Goal: Information Seeking & Learning: Find contact information

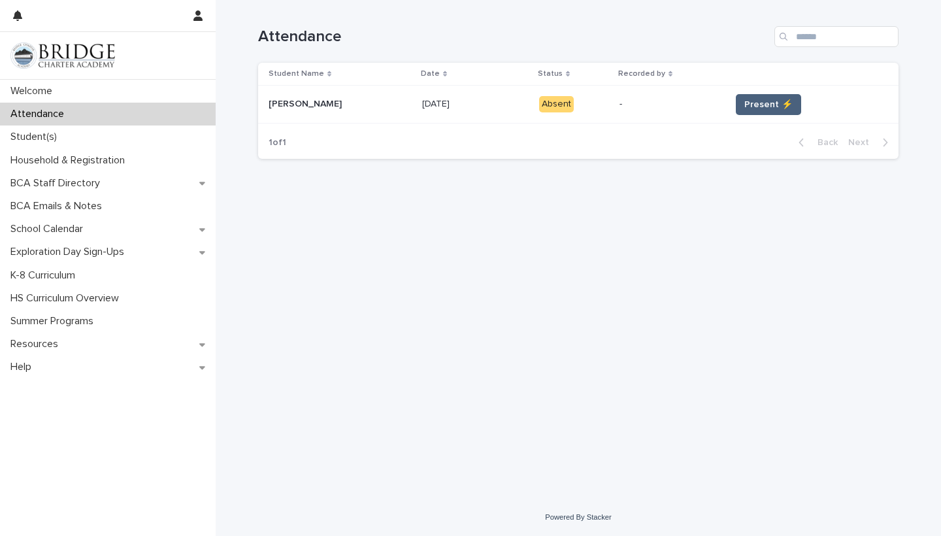
click at [759, 101] on span "Present ⚡" at bounding box center [768, 104] width 48 height 13
click at [755, 104] on span "Present ⚡" at bounding box center [768, 104] width 48 height 13
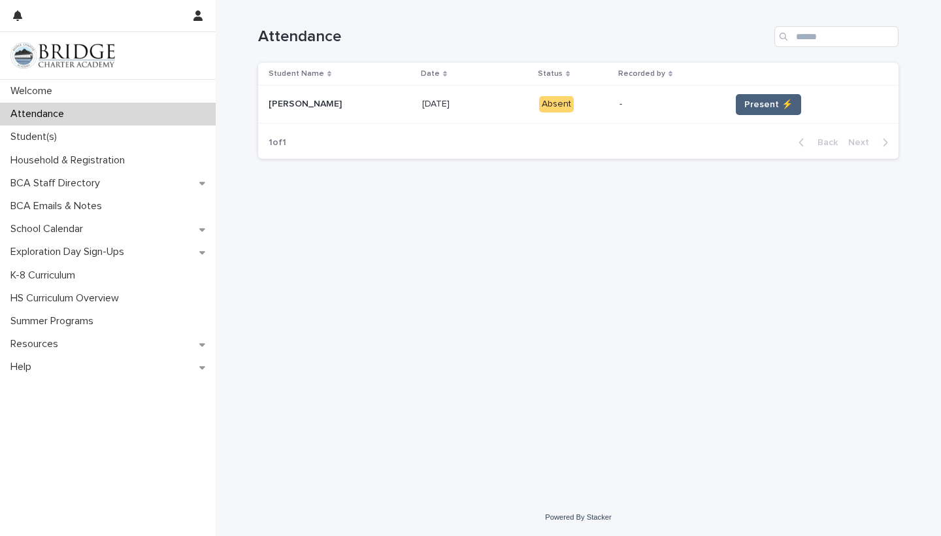
click at [755, 104] on span "Present ⚡" at bounding box center [768, 104] width 48 height 13
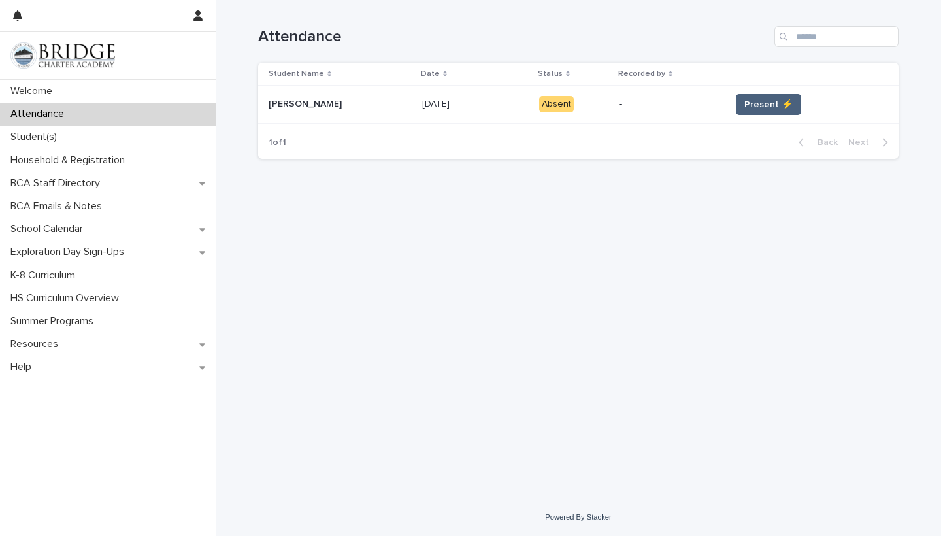
click at [755, 104] on span "Present ⚡" at bounding box center [768, 104] width 48 height 13
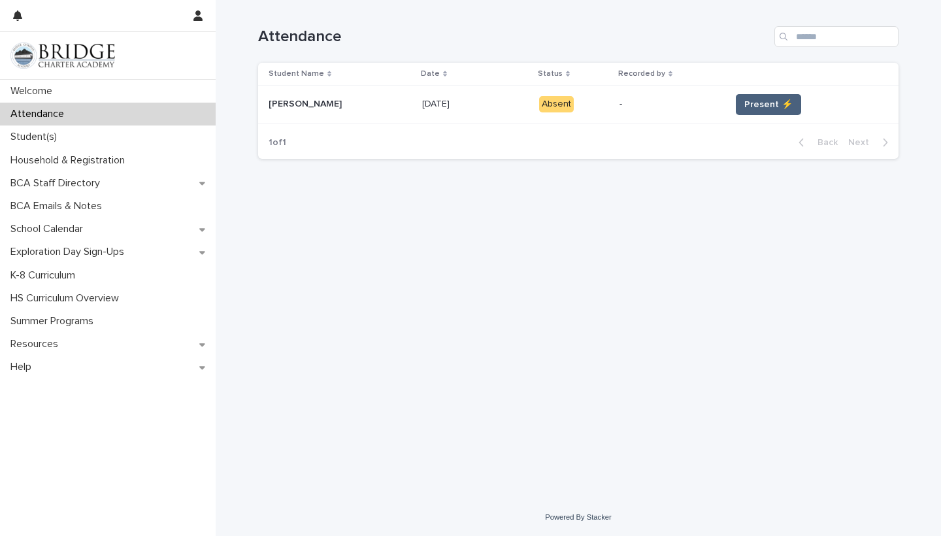
click at [755, 104] on span "Present ⚡" at bounding box center [768, 104] width 48 height 13
click at [754, 103] on span "Present ⚡" at bounding box center [768, 104] width 48 height 13
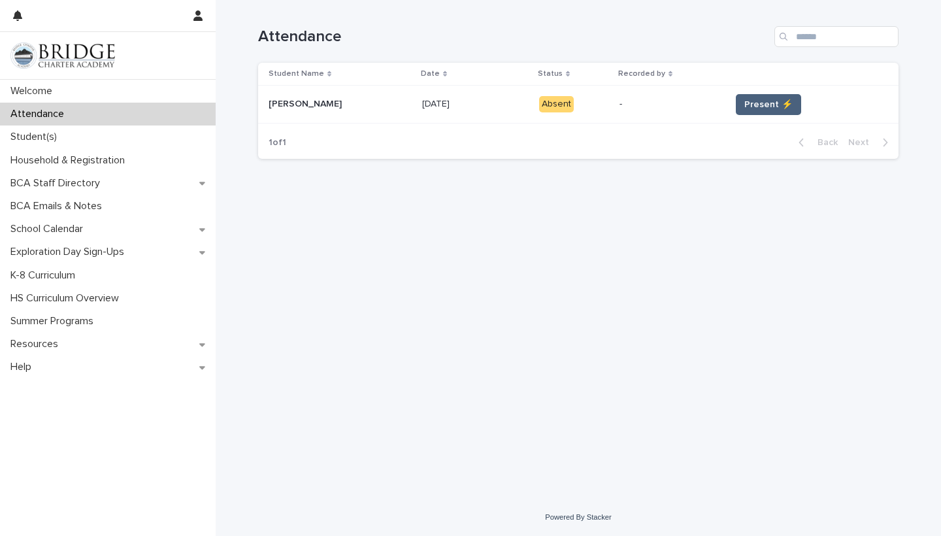
click at [754, 103] on span "Present ⚡" at bounding box center [768, 104] width 48 height 13
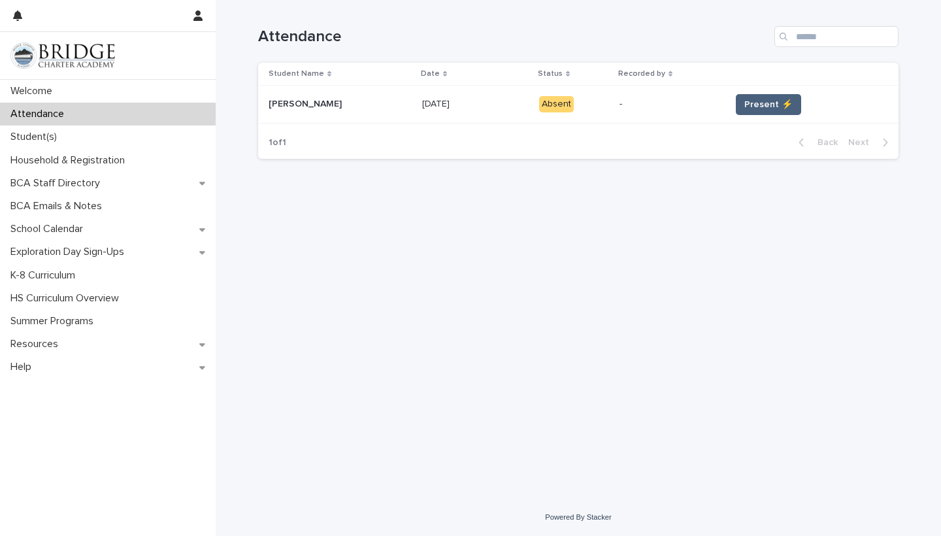
click at [754, 103] on span "Present ⚡" at bounding box center [768, 104] width 48 height 13
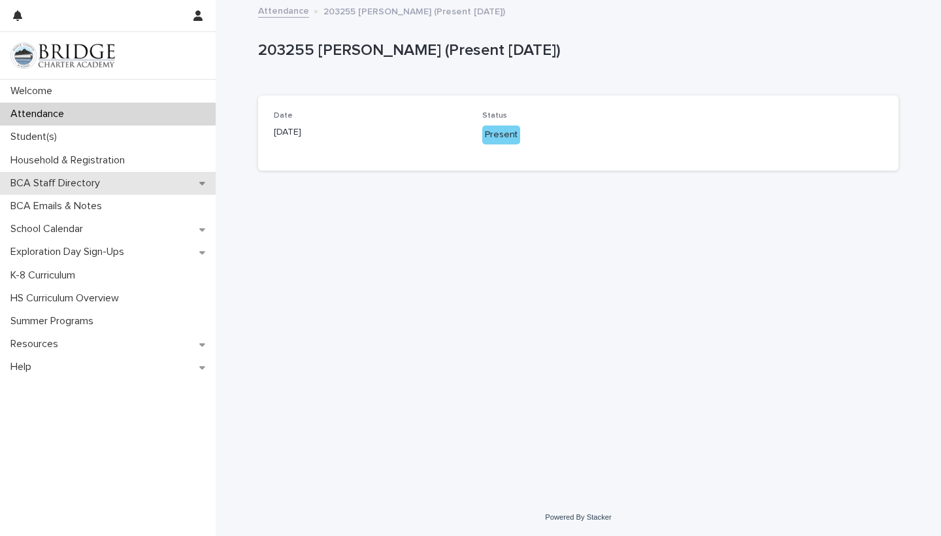
click at [88, 188] on p "BCA Staff Directory" at bounding box center [57, 183] width 105 height 12
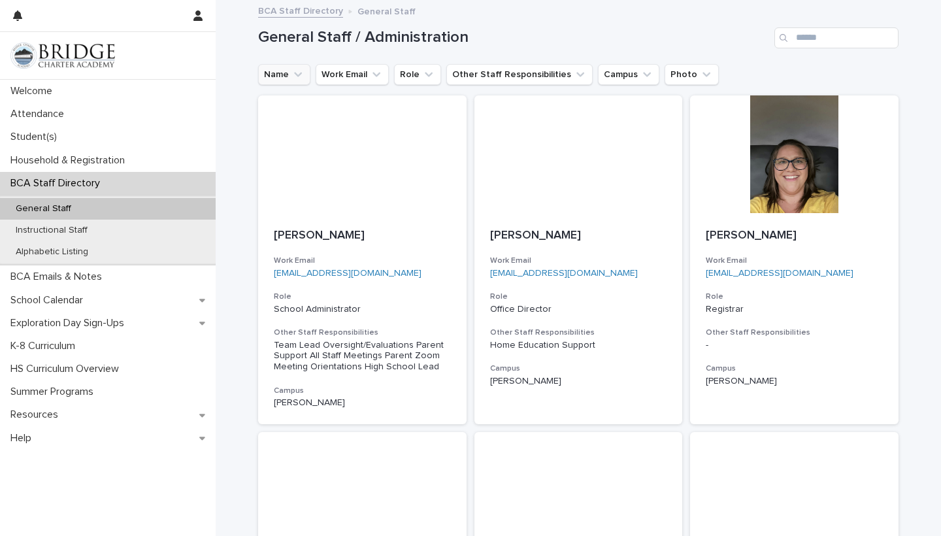
click at [297, 71] on icon "Name" at bounding box center [297, 74] width 13 height 13
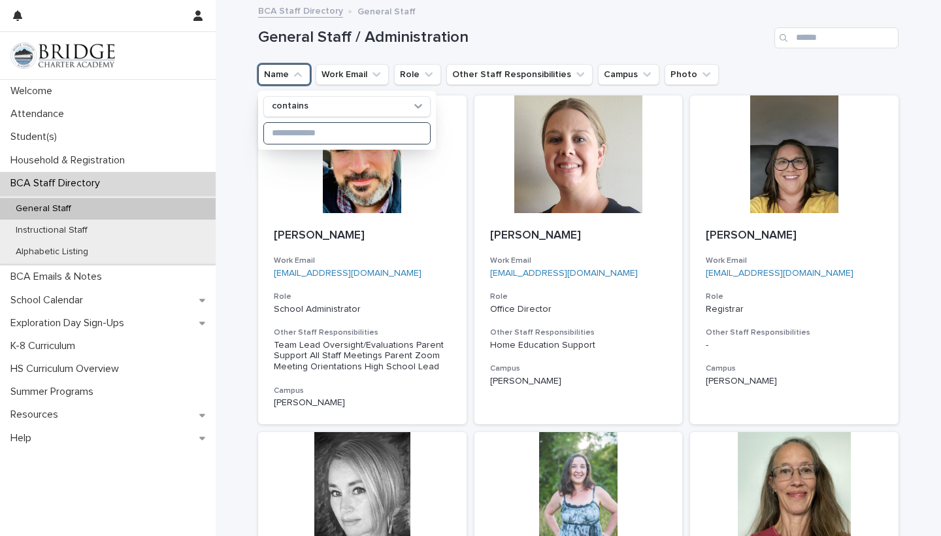
click at [326, 132] on input at bounding box center [347, 133] width 166 height 21
paste input "**********"
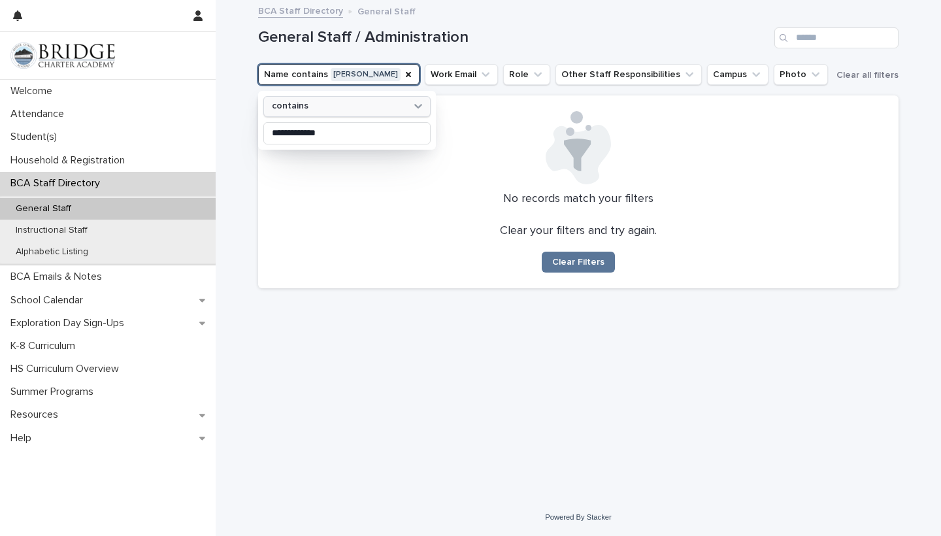
click at [416, 104] on icon at bounding box center [418, 106] width 8 height 5
click at [415, 104] on icon at bounding box center [418, 106] width 8 height 5
drag, startPoint x: 353, startPoint y: 139, endPoint x: 247, endPoint y: 124, distance: 106.9
click at [247, 124] on div "**********" at bounding box center [578, 249] width 725 height 497
type input "*****"
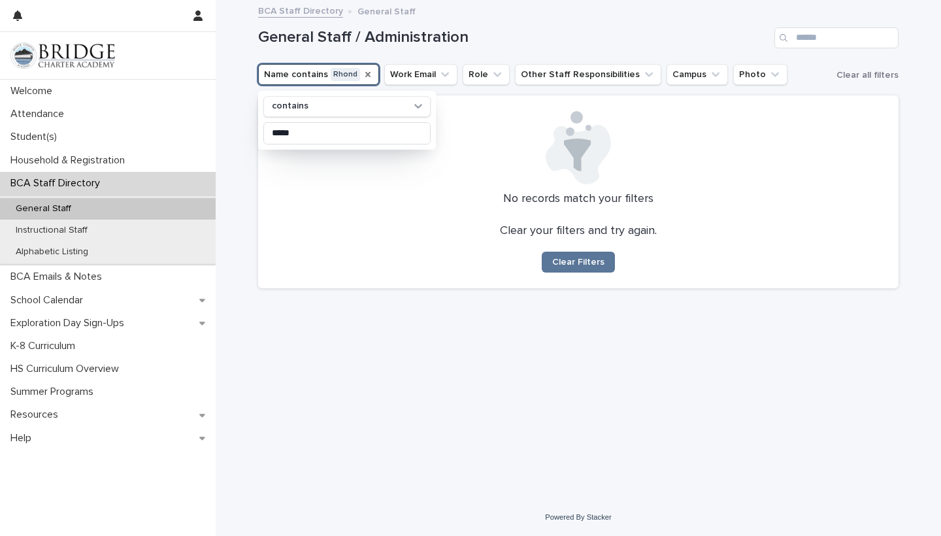
click at [365, 73] on icon "Name" at bounding box center [367, 74] width 5 height 5
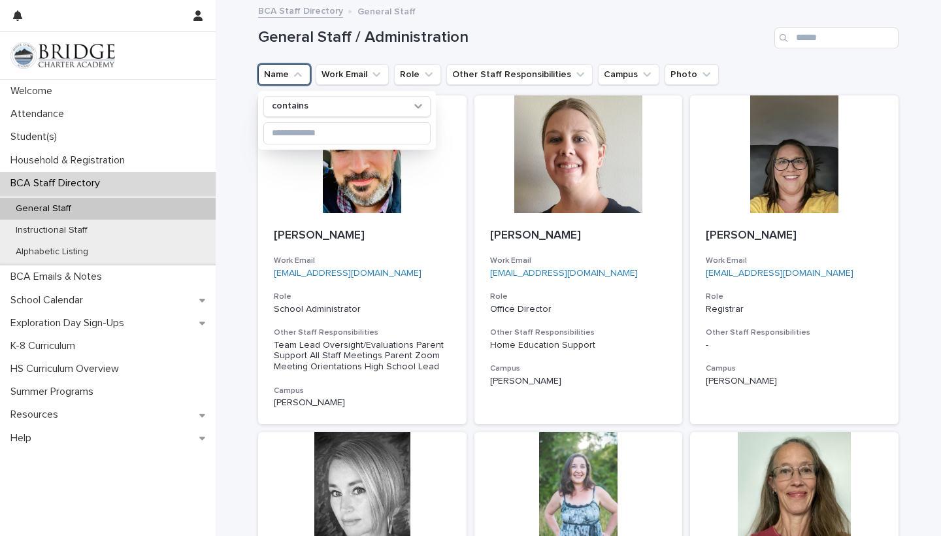
click at [429, 46] on h1 "General Staff / Administration" at bounding box center [513, 37] width 511 height 19
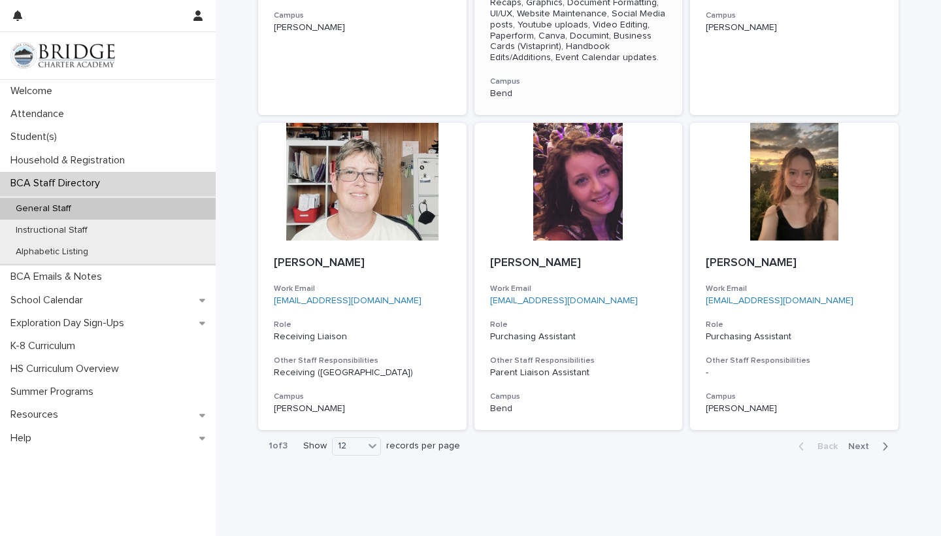
scroll to position [1063, 0]
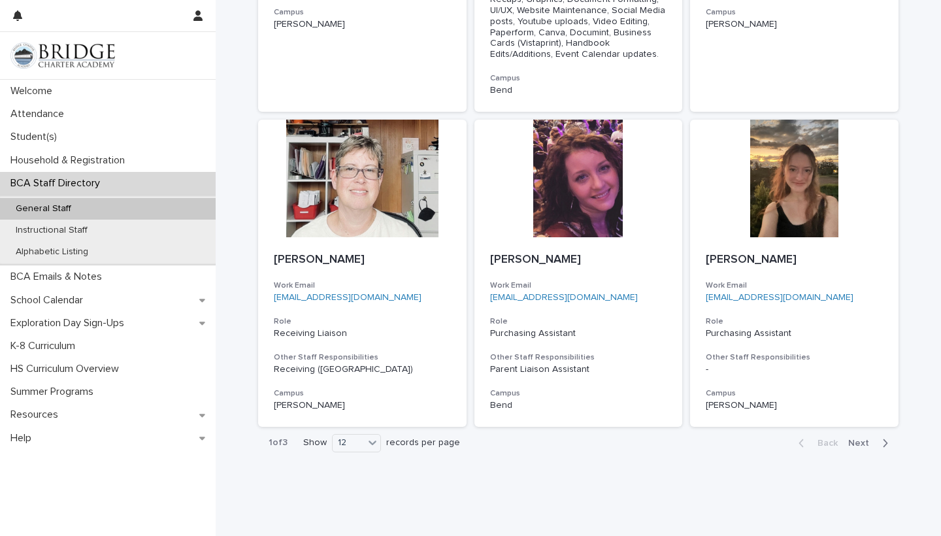
click at [865, 439] on span "Next" at bounding box center [862, 443] width 29 height 9
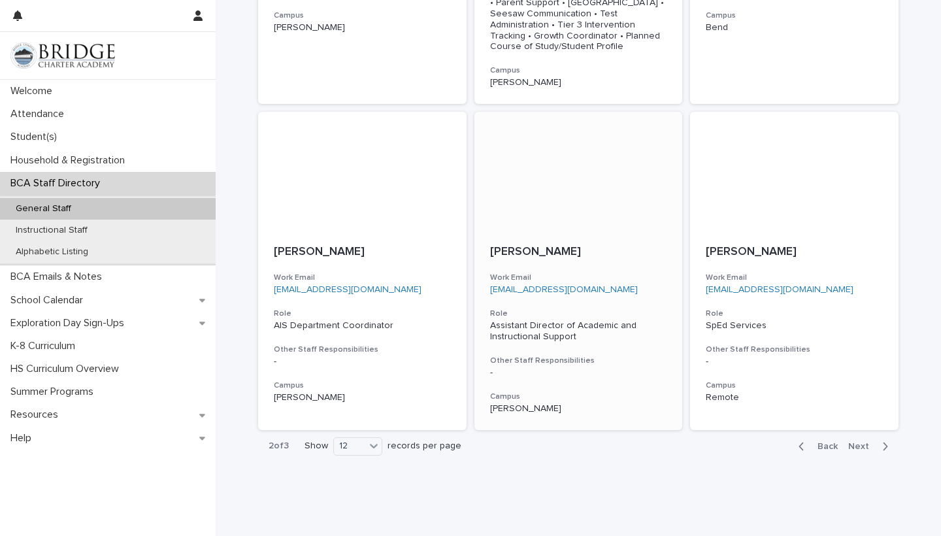
scroll to position [996, 0]
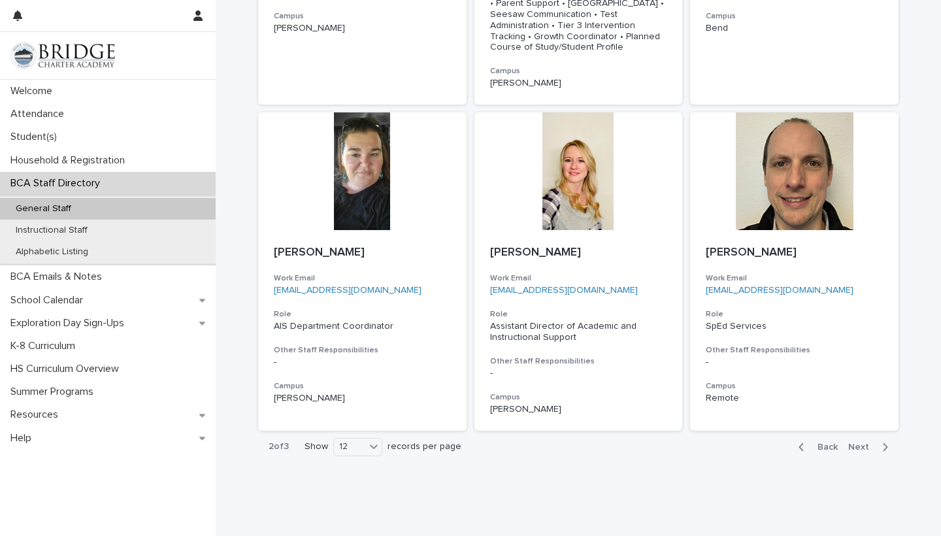
click at [864, 442] on span "Next" at bounding box center [862, 446] width 29 height 9
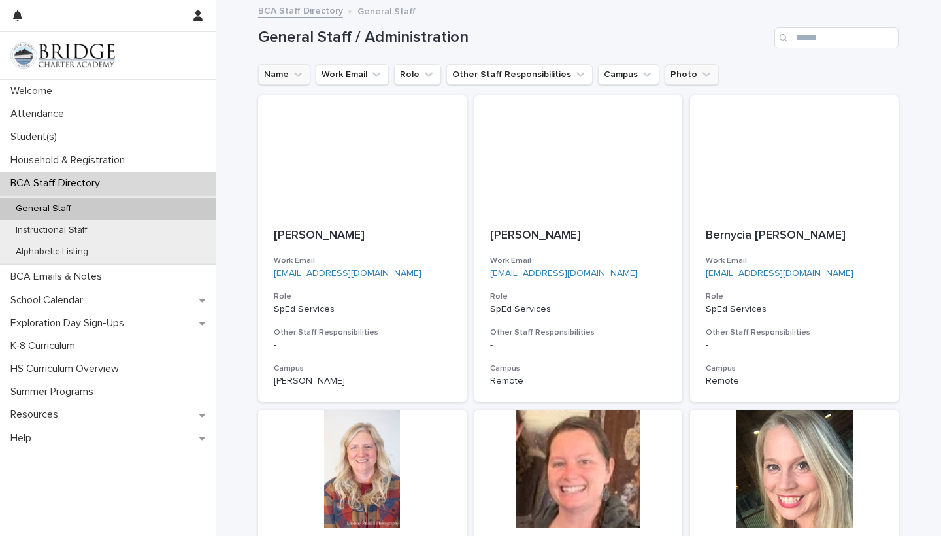
click at [700, 73] on icon "Photo" at bounding box center [706, 74] width 13 height 13
click at [798, 71] on div "Name Work Email Role Other Staff Responsibilities Campus Photo is empty" at bounding box center [578, 74] width 641 height 21
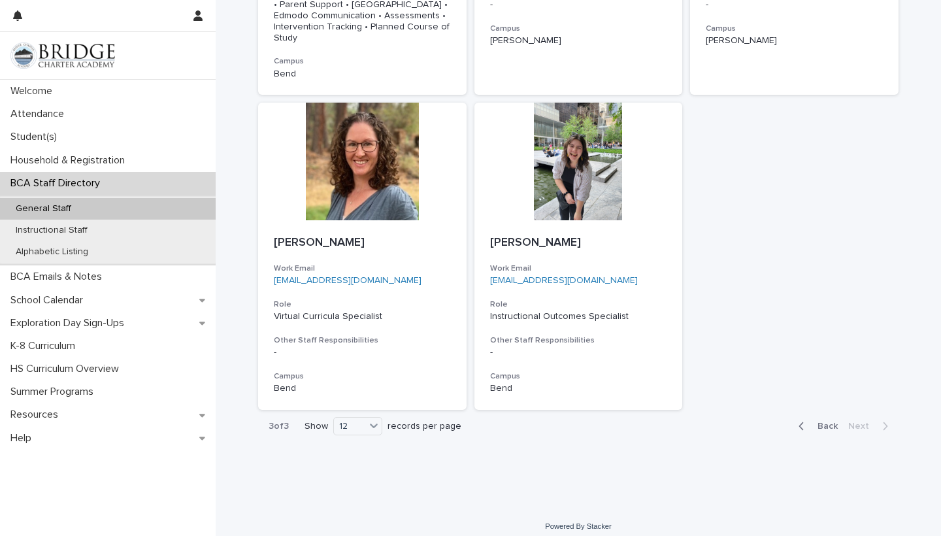
scroll to position [996, 0]
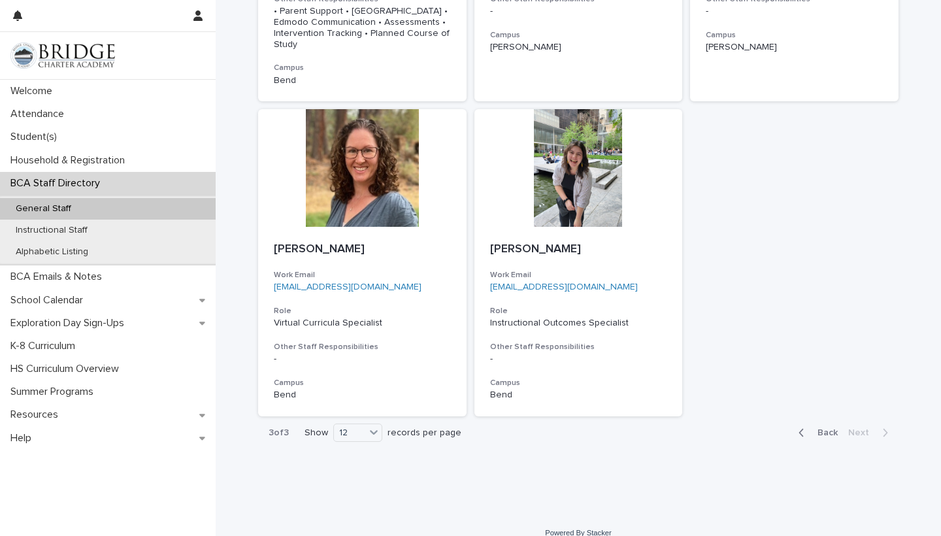
click at [317, 427] on p "Show" at bounding box center [317, 432] width 24 height 11
click at [368, 424] on div at bounding box center [374, 432] width 16 height 16
click at [352, 467] on div "36" at bounding box center [360, 467] width 48 height 16
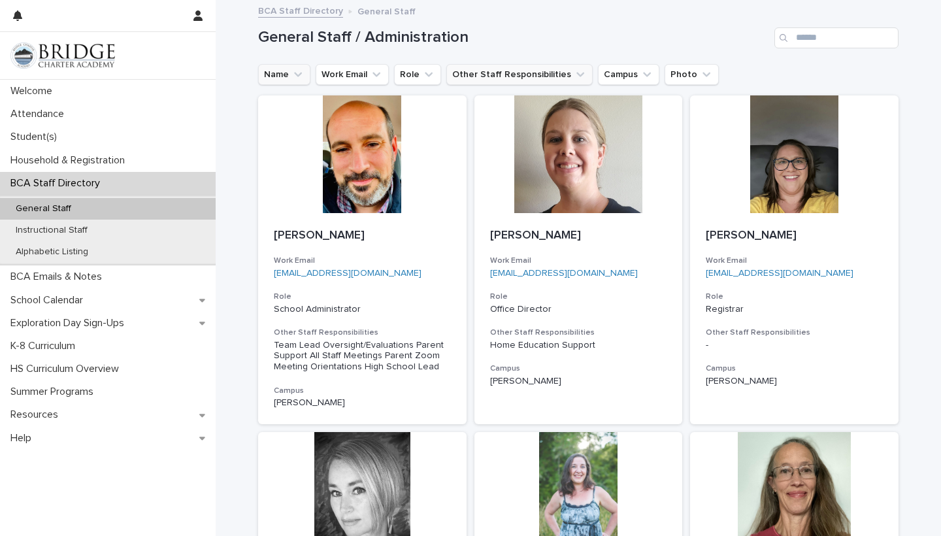
click at [560, 75] on button "Other Staff Responsibilities" at bounding box center [519, 74] width 146 height 21
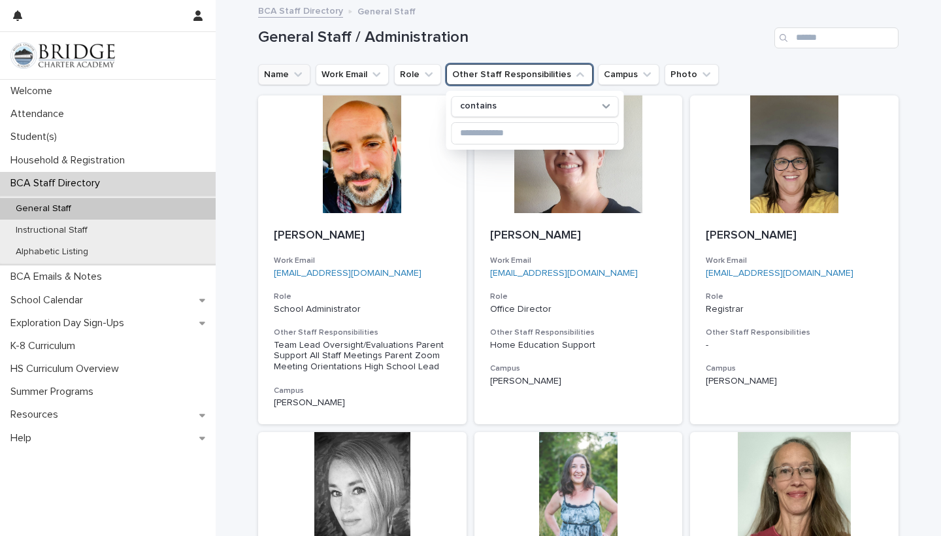
click at [635, 42] on h1 "General Staff / Administration" at bounding box center [513, 37] width 511 height 19
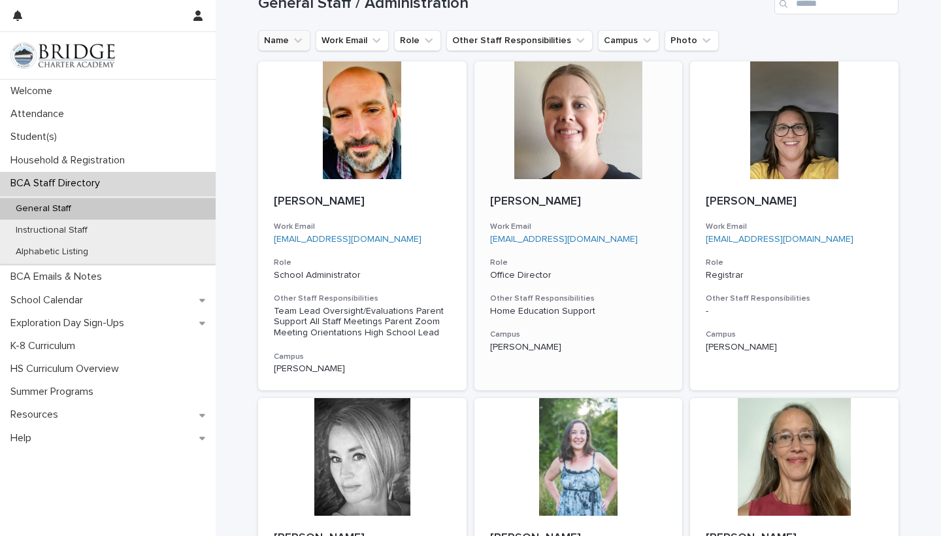
scroll to position [35, 0]
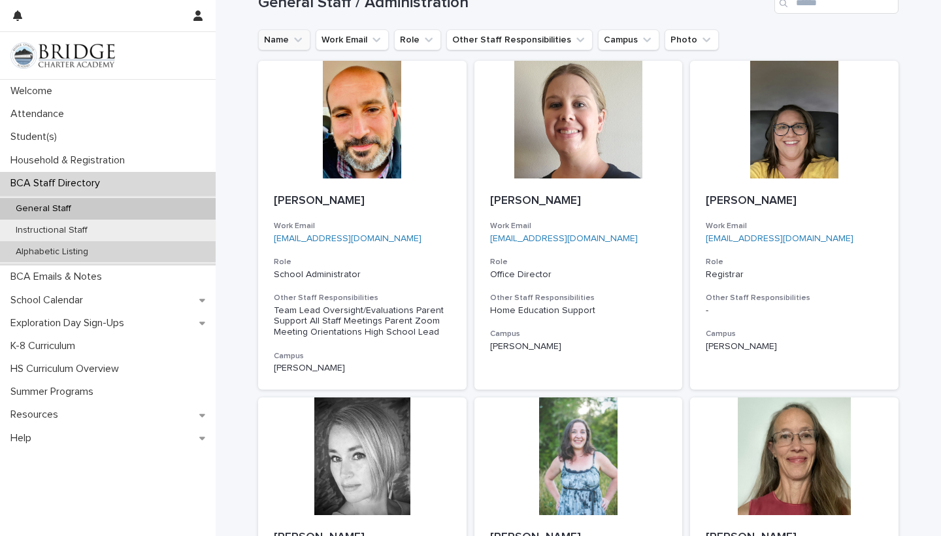
click at [95, 251] on p "Alphabetic Listing" at bounding box center [51, 251] width 93 height 11
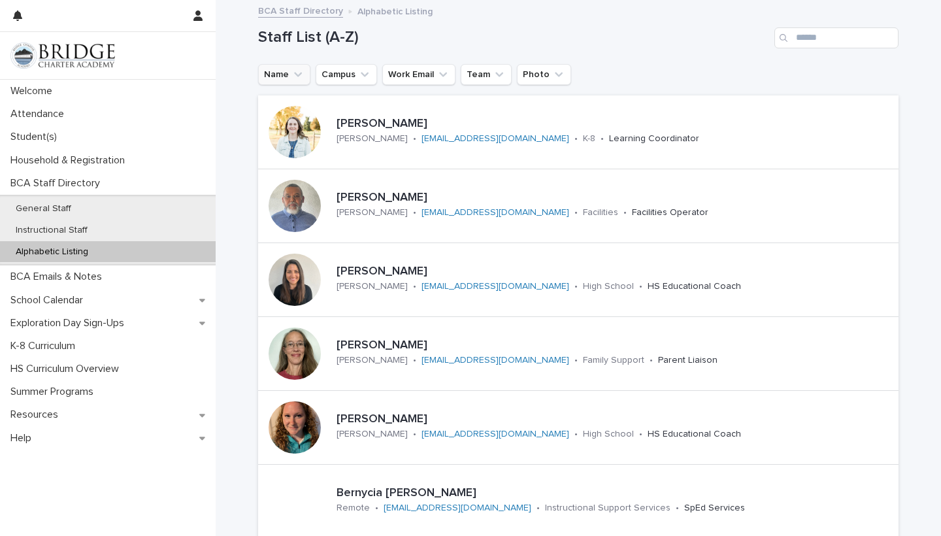
click at [300, 75] on icon "Name" at bounding box center [297, 74] width 13 height 13
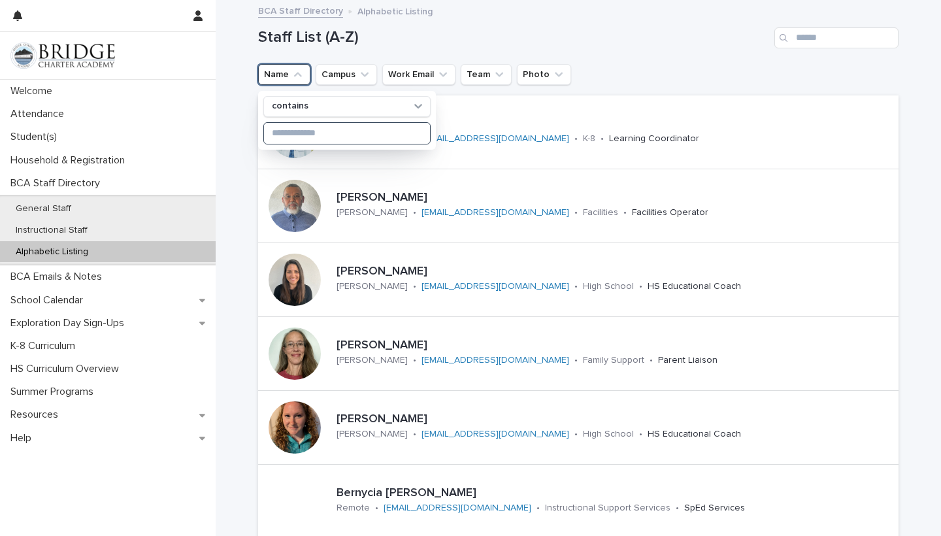
click at [341, 133] on input at bounding box center [347, 133] width 166 height 21
paste input "**********"
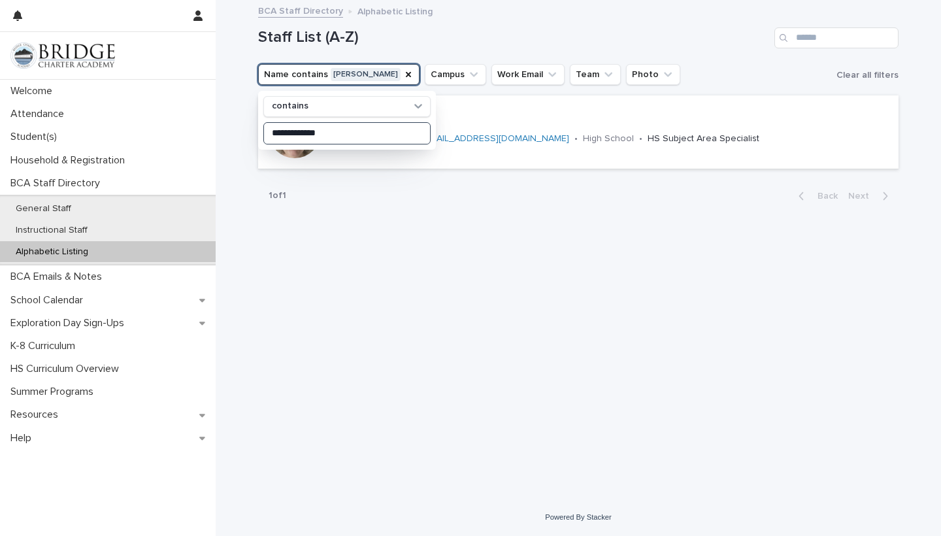
type input "**********"
click at [403, 298] on div "**********" at bounding box center [579, 233] width 654 height 465
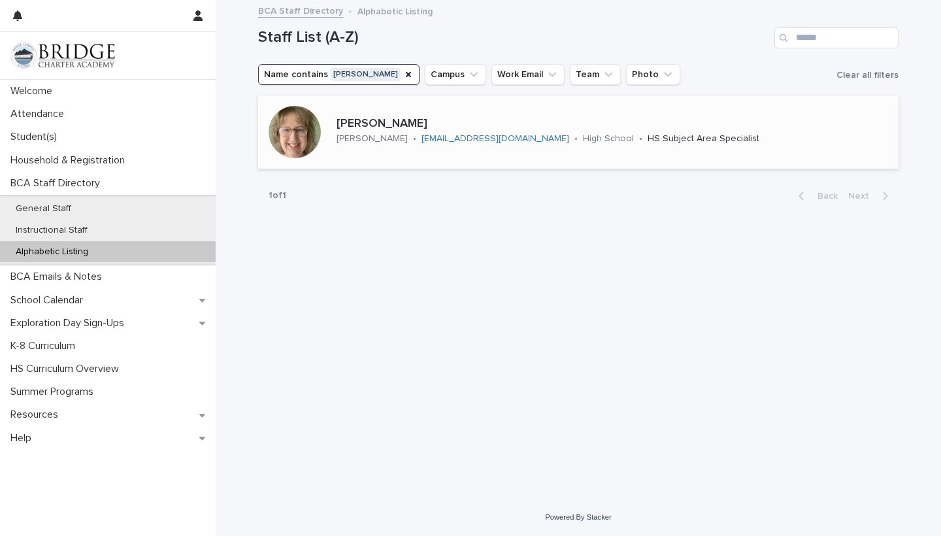
click at [299, 125] on div at bounding box center [295, 132] width 52 height 52
click at [403, 73] on icon "Name" at bounding box center [408, 74] width 10 height 10
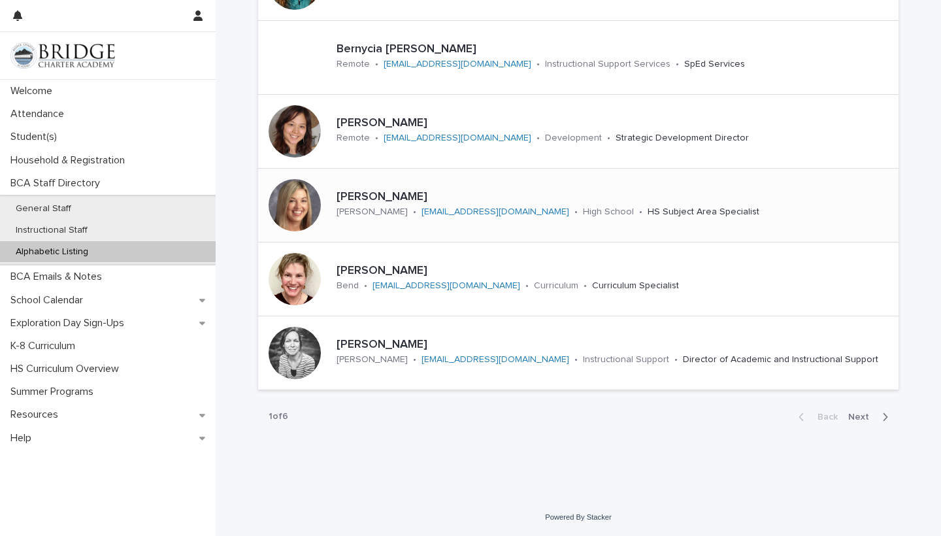
scroll to position [443, 0]
click at [865, 416] on span "Next" at bounding box center [862, 417] width 29 height 9
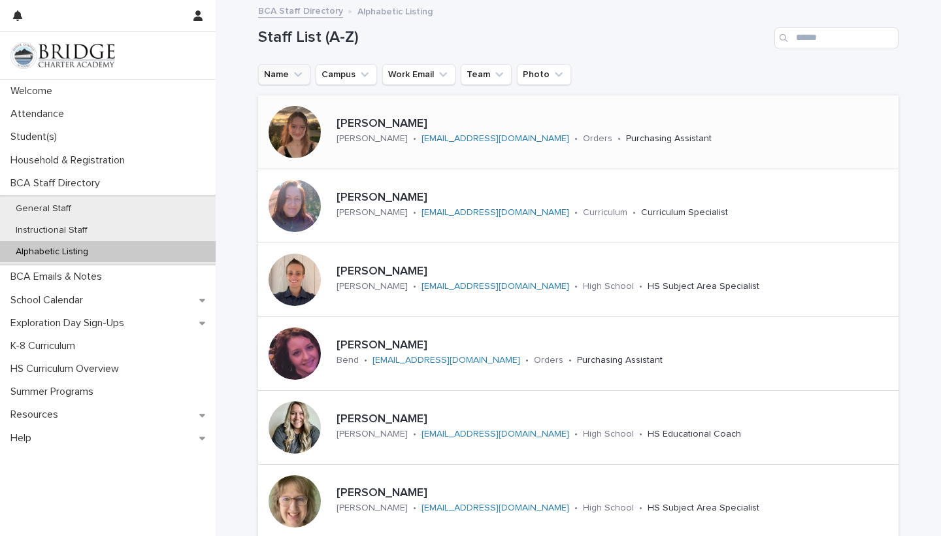
click at [434, 112] on div "[PERSON_NAME] [PERSON_NAME] • [EMAIL_ADDRESS][DOMAIN_NAME] • Orders • Purchasin…" at bounding box center [569, 132] width 476 height 41
click at [407, 265] on p "[PERSON_NAME]" at bounding box center [594, 272] width 514 height 14
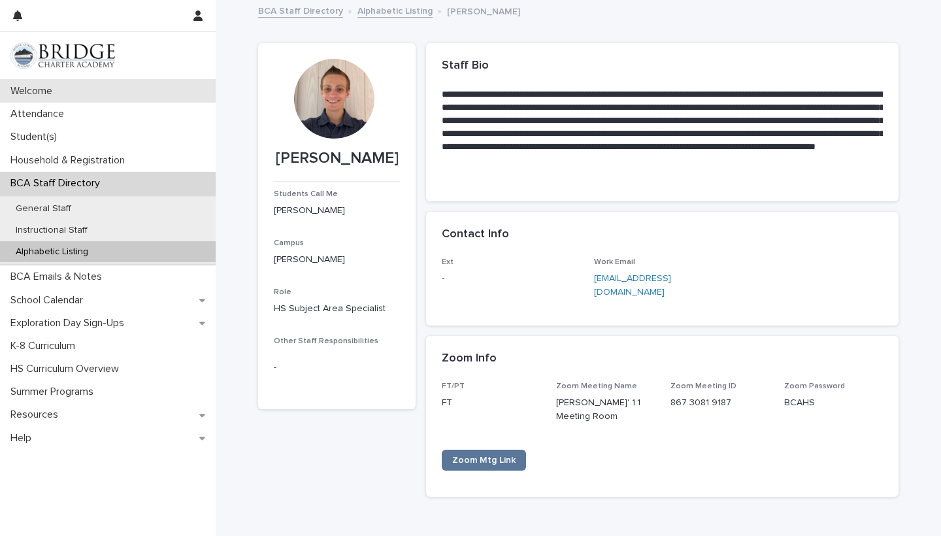
click at [67, 92] on div "Welcome" at bounding box center [108, 91] width 216 height 23
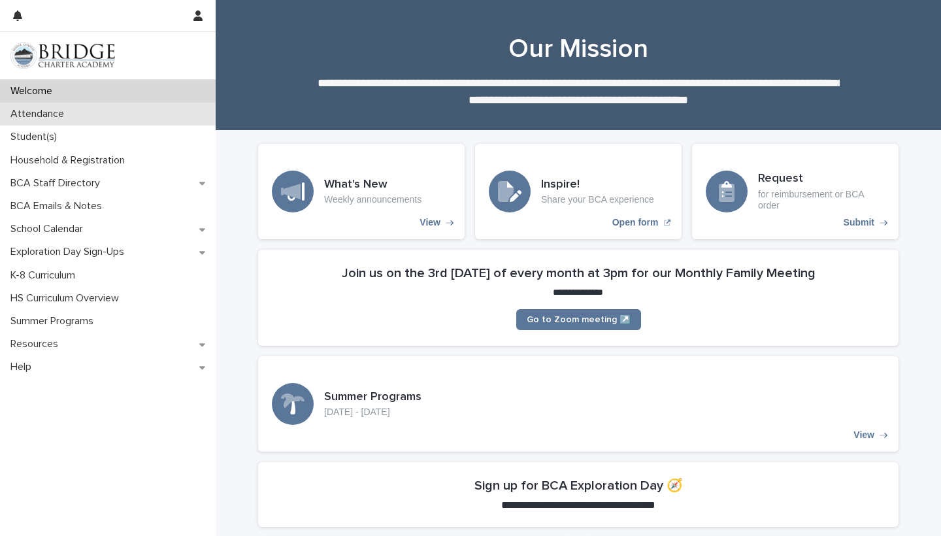
click at [57, 121] on div "Attendance" at bounding box center [108, 114] width 216 height 23
